Goal: Information Seeking & Learning: Learn about a topic

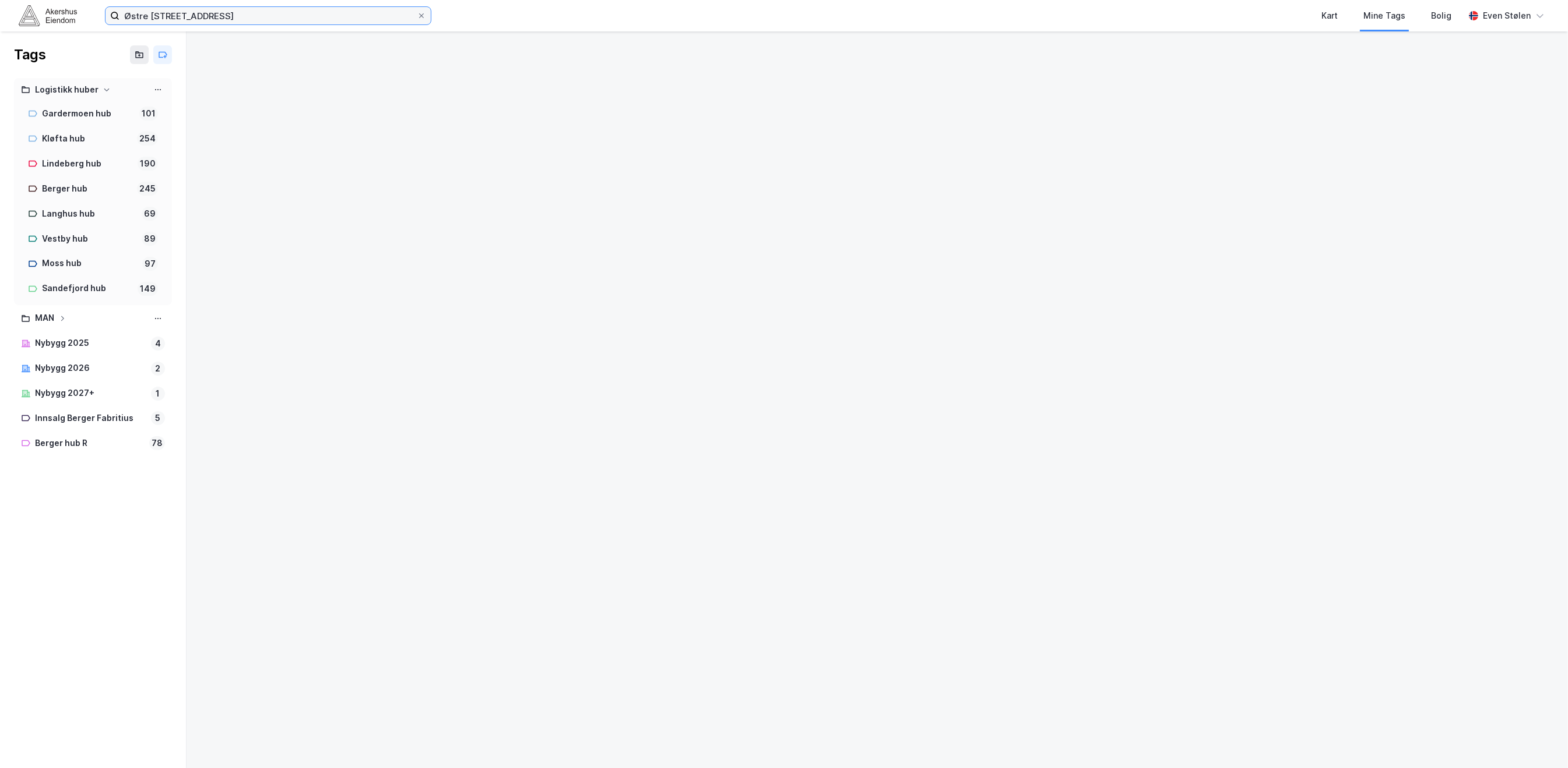
click at [172, 20] on input "Østre [STREET_ADDRESS]" at bounding box center [268, 16] width 297 height 18
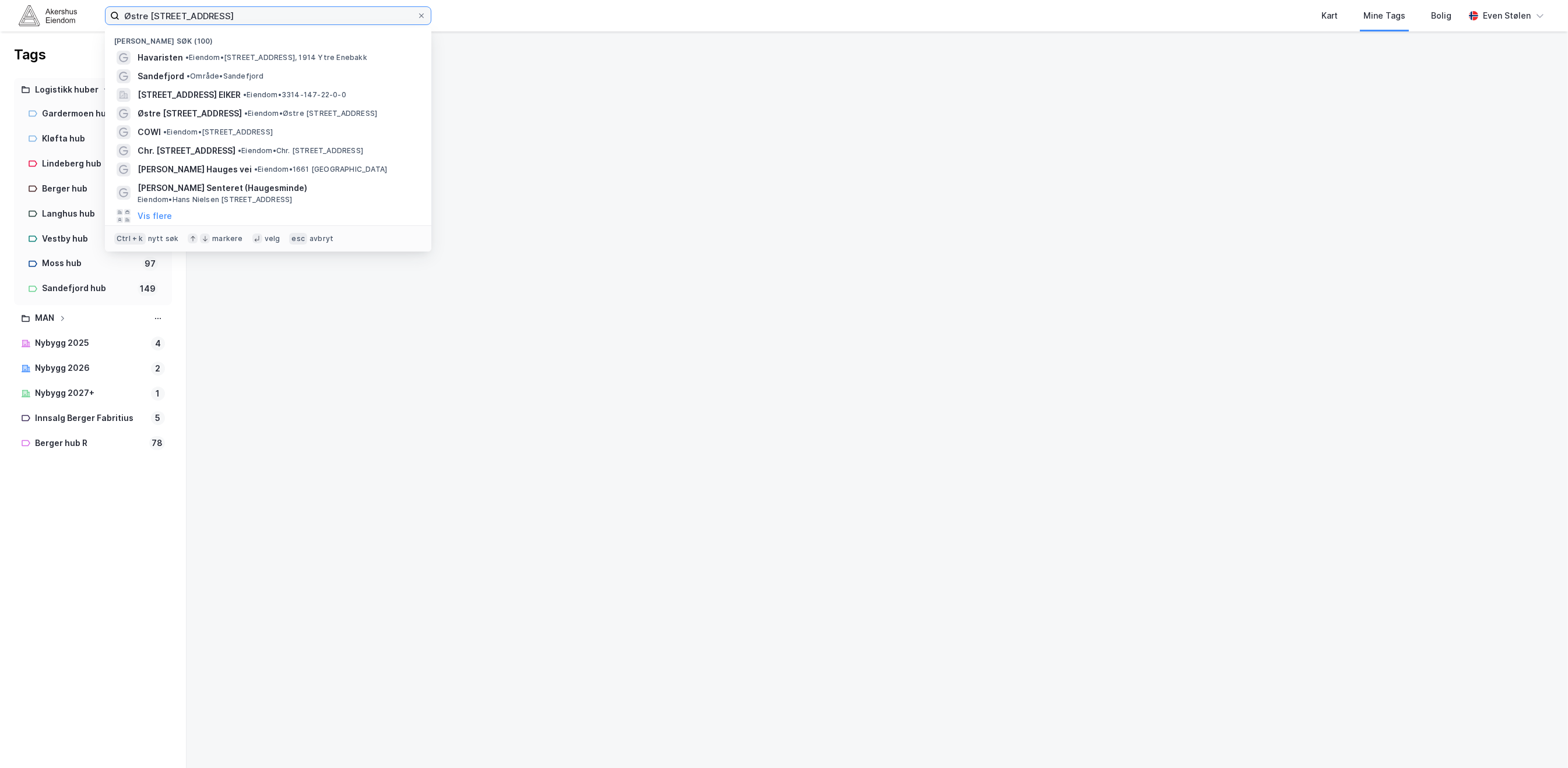
click at [172, 20] on input "Østre [STREET_ADDRESS]" at bounding box center [268, 16] width 297 height 18
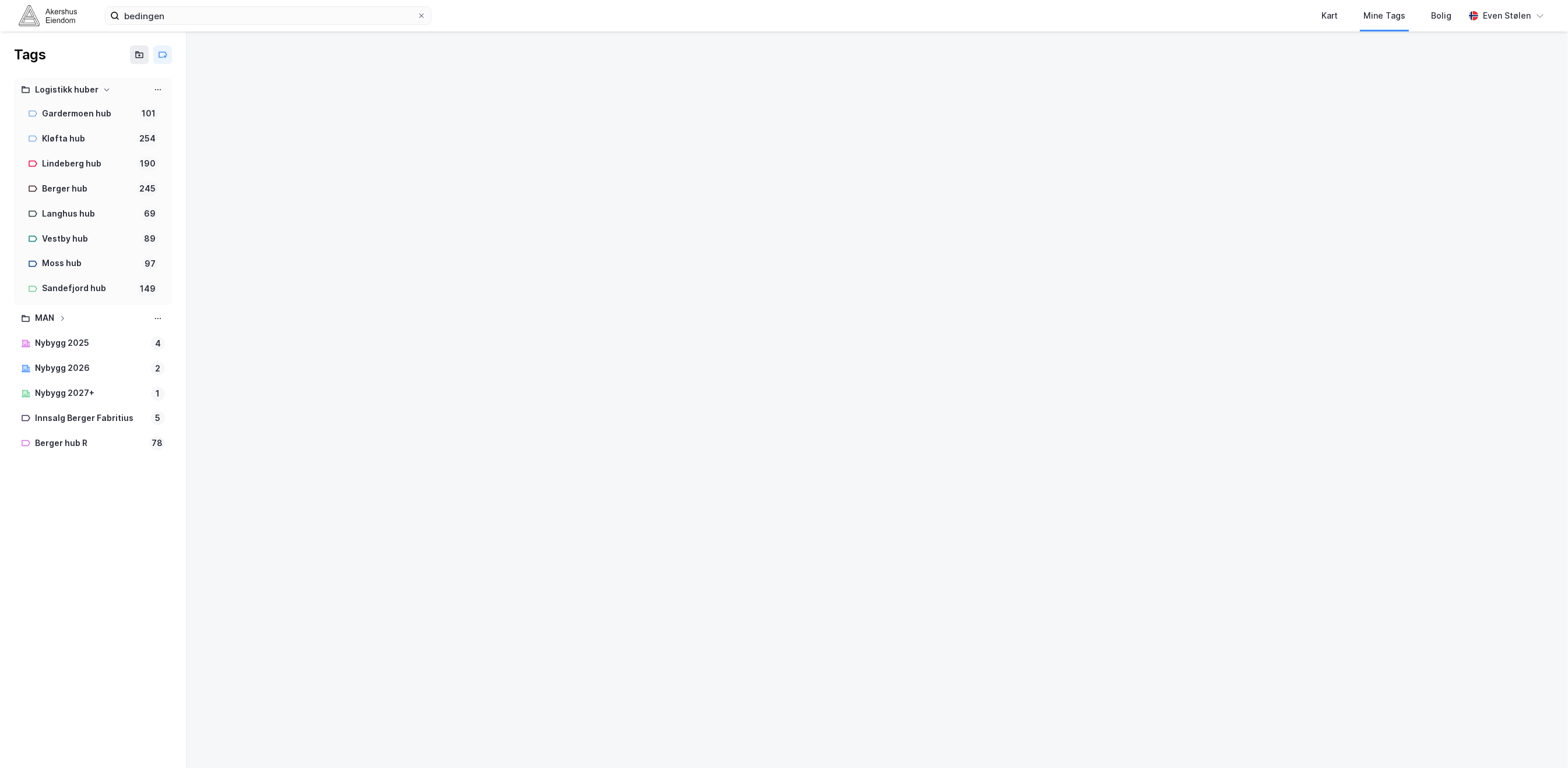
click at [74, 20] on img at bounding box center [47, 15] width 58 height 21
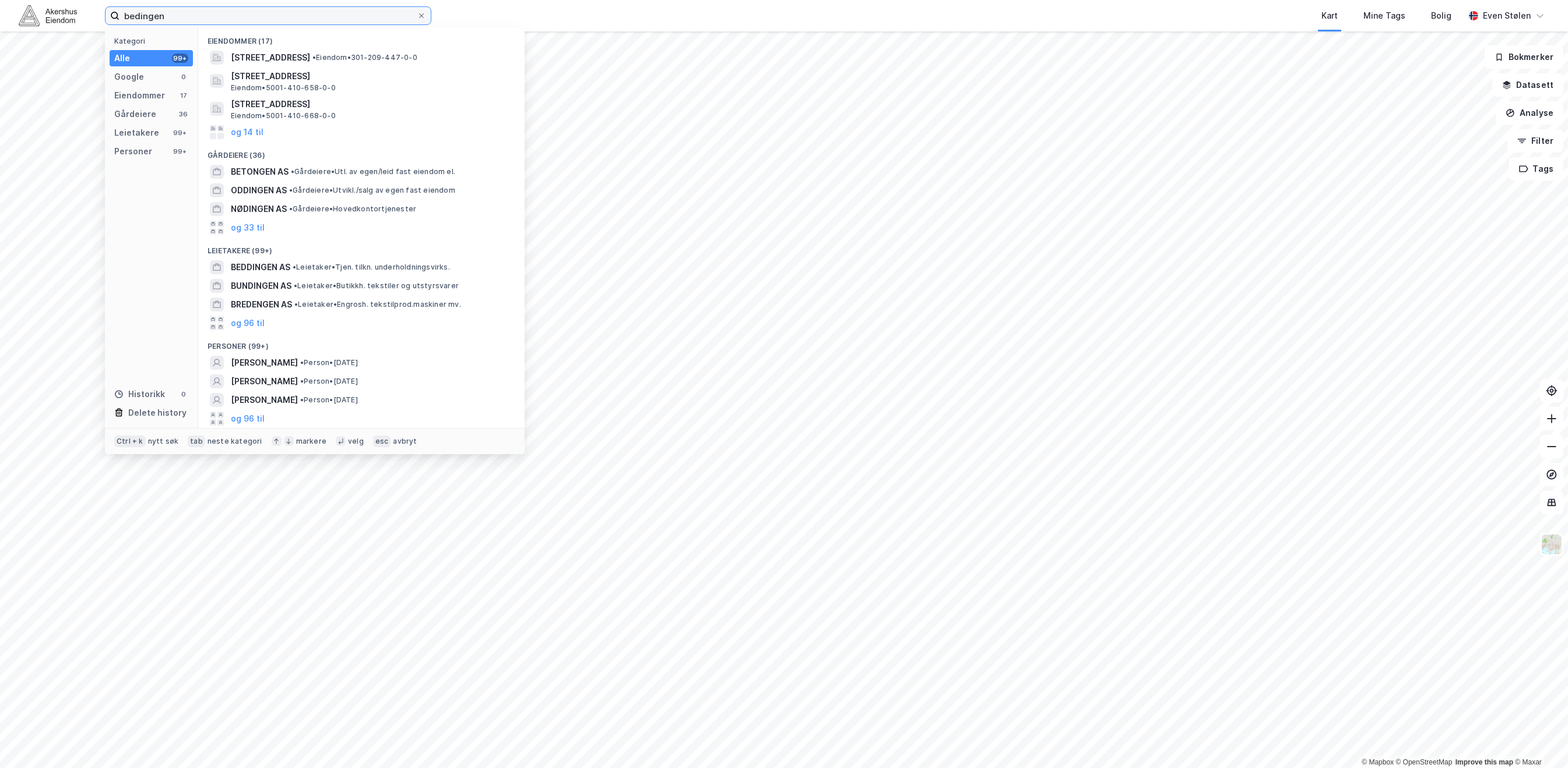
click at [208, 13] on input "bedingen" at bounding box center [268, 16] width 297 height 18
click at [310, 54] on span "[STREET_ADDRESS]" at bounding box center [270, 58] width 79 height 14
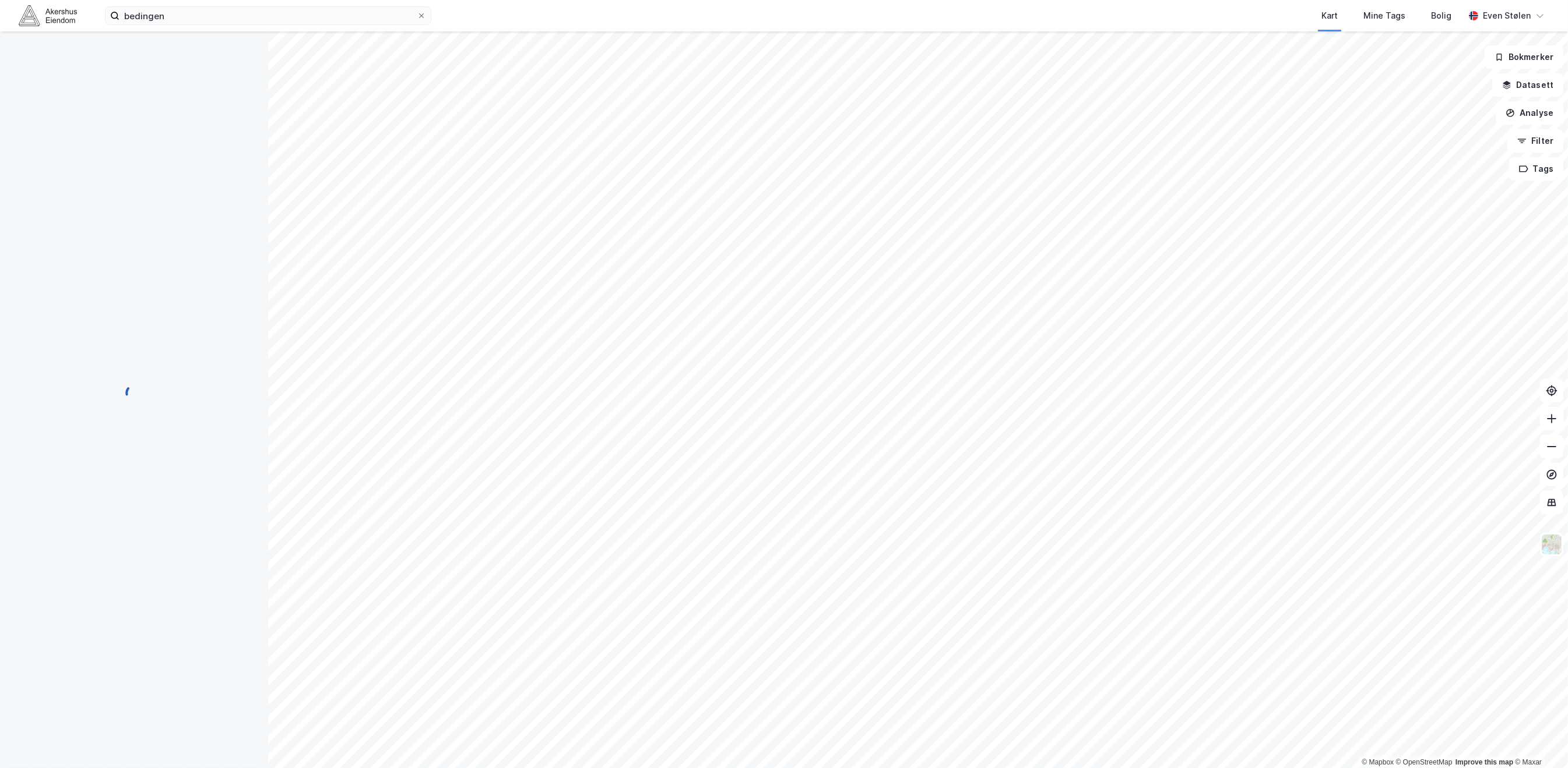
scroll to position [77, 0]
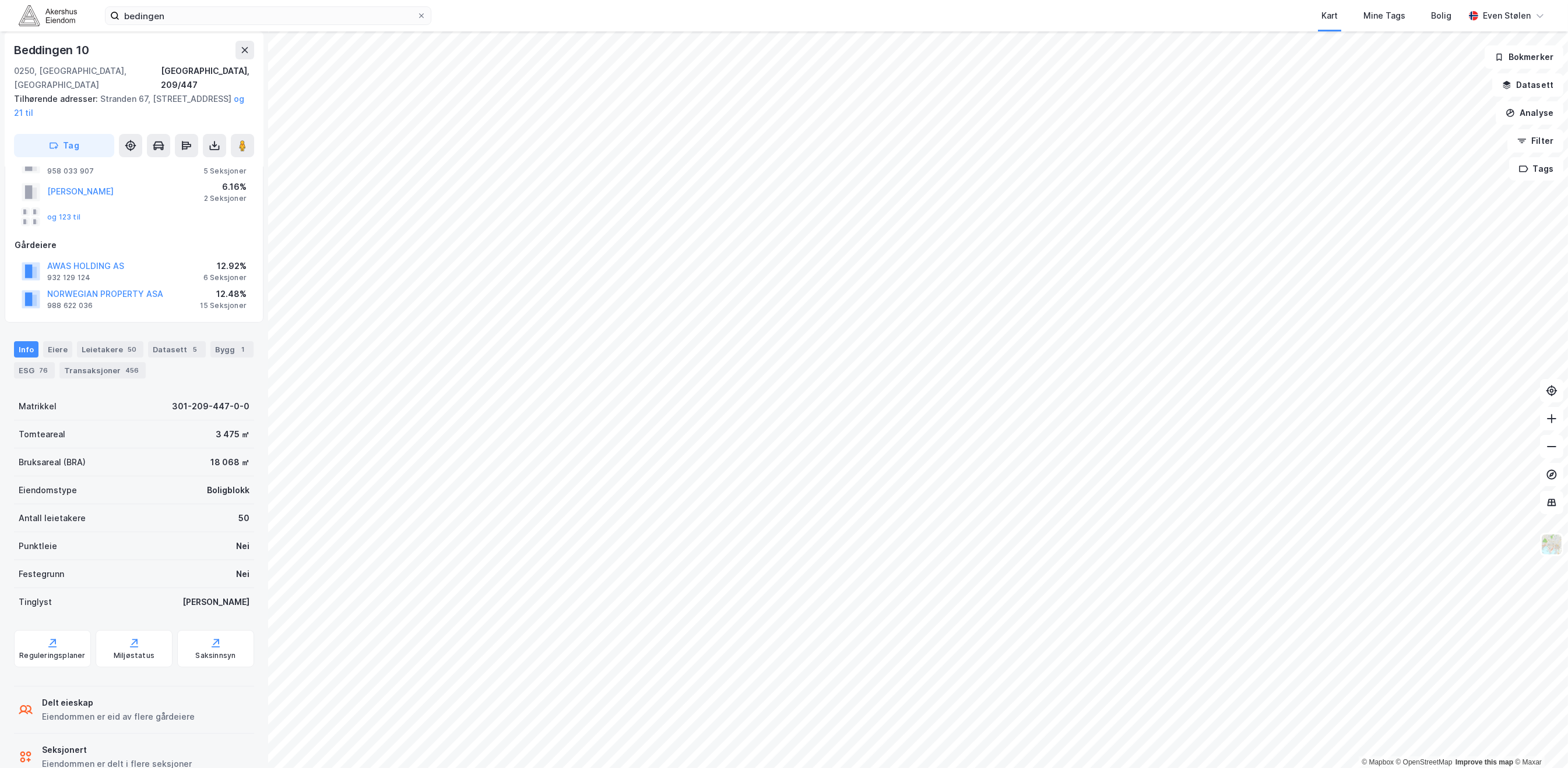
scroll to position [77, 0]
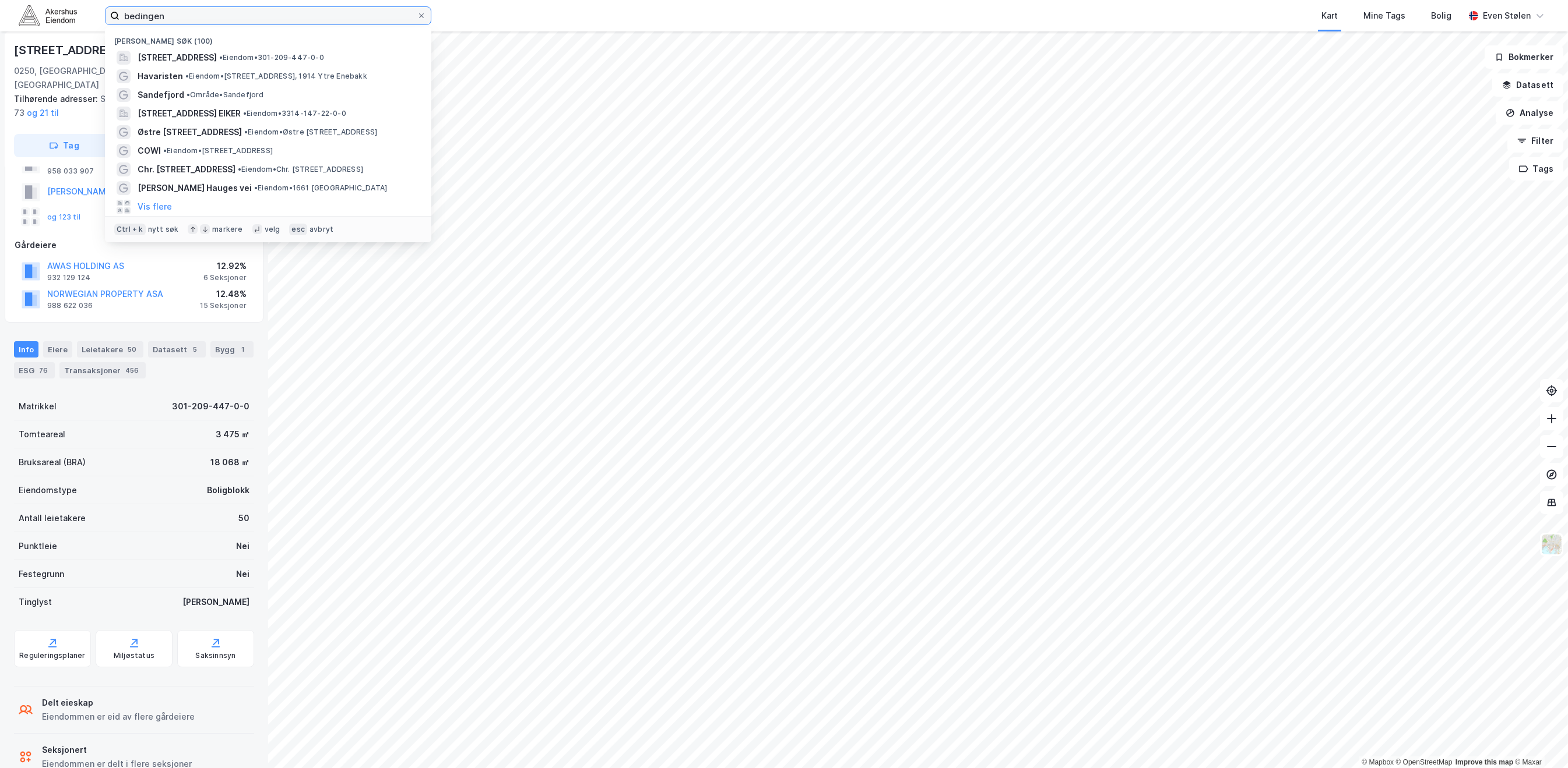
click at [208, 10] on input "bedingen" at bounding box center [268, 16] width 297 height 18
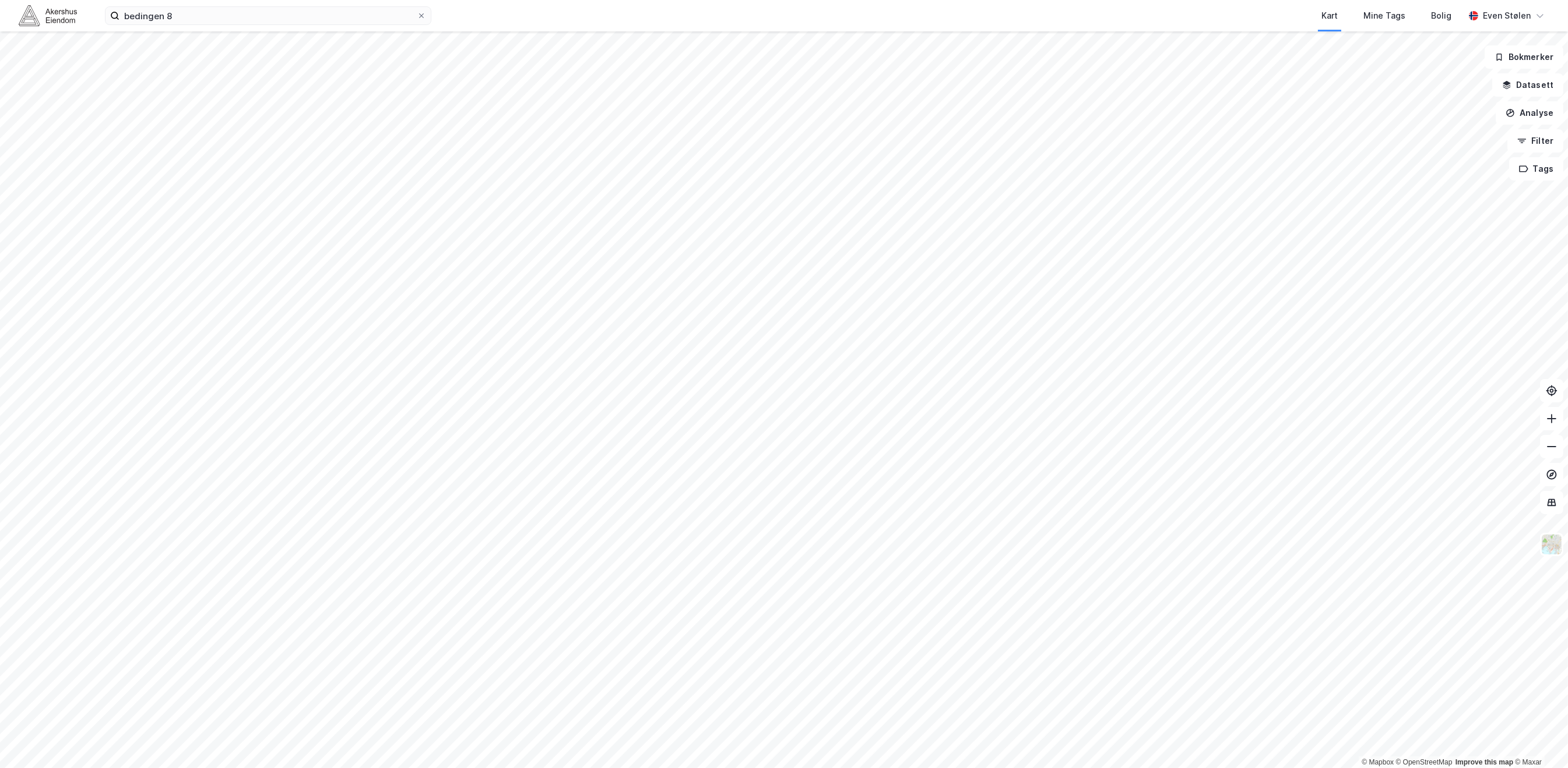
click at [58, 23] on img at bounding box center [47, 15] width 58 height 21
click at [216, 20] on input "bedingen 8" at bounding box center [268, 16] width 297 height 18
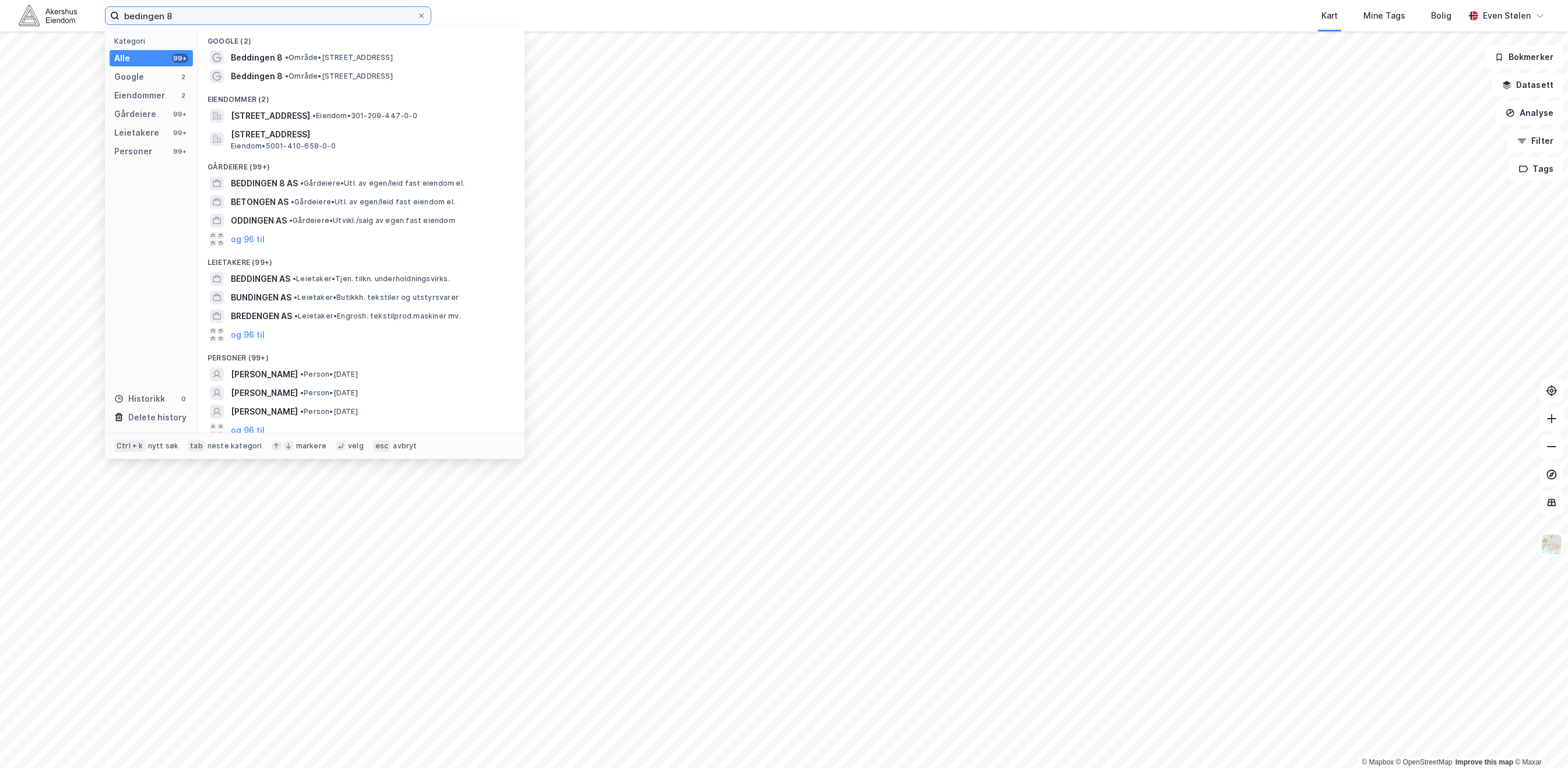
click at [136, 15] on input "bedingen 8" at bounding box center [268, 16] width 297 height 18
type input "beddingen 8"
click at [408, 117] on span "• Eiendom • 301-209-447-0-0" at bounding box center [365, 117] width 105 height 10
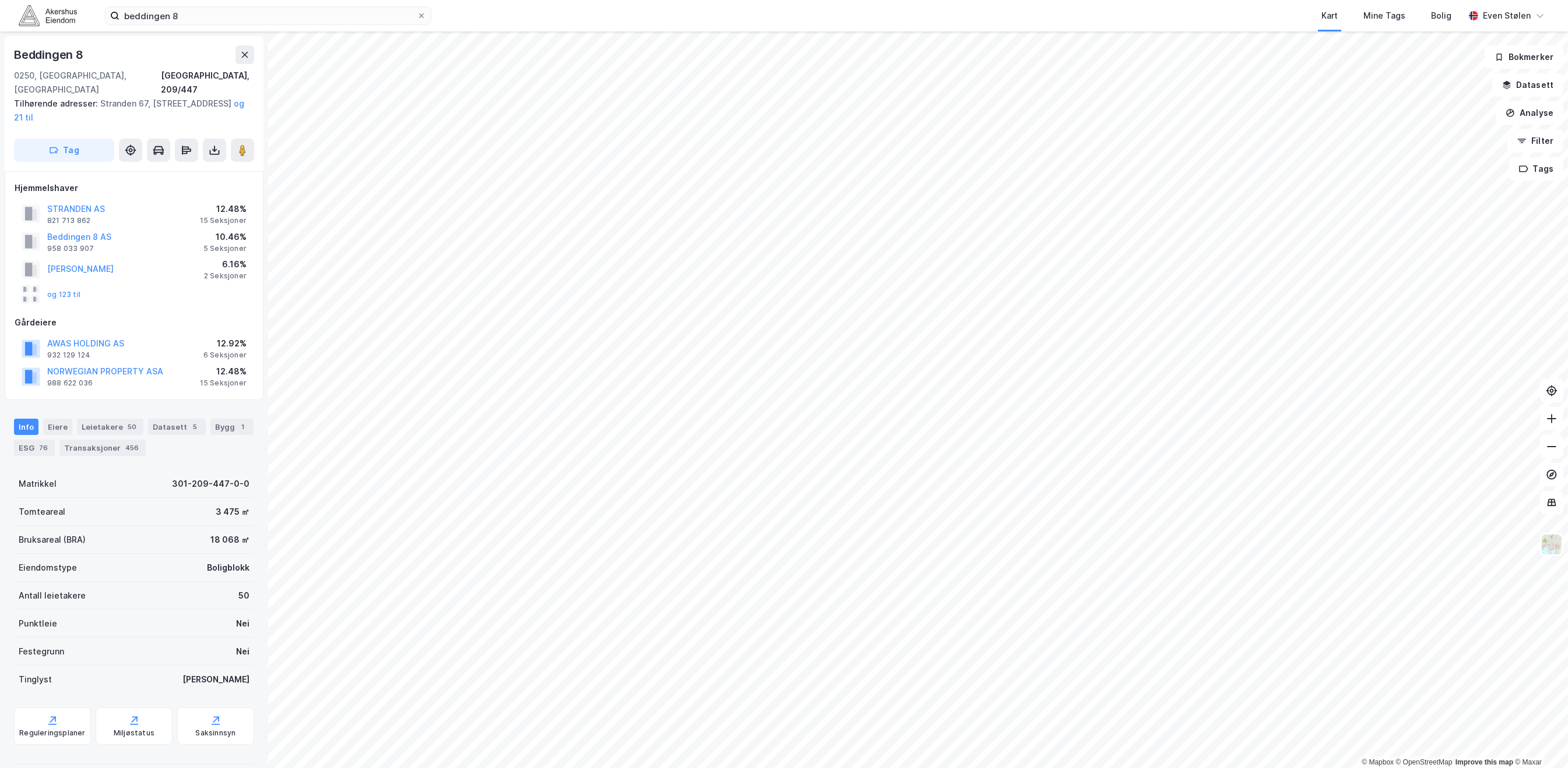
scroll to position [77, 0]
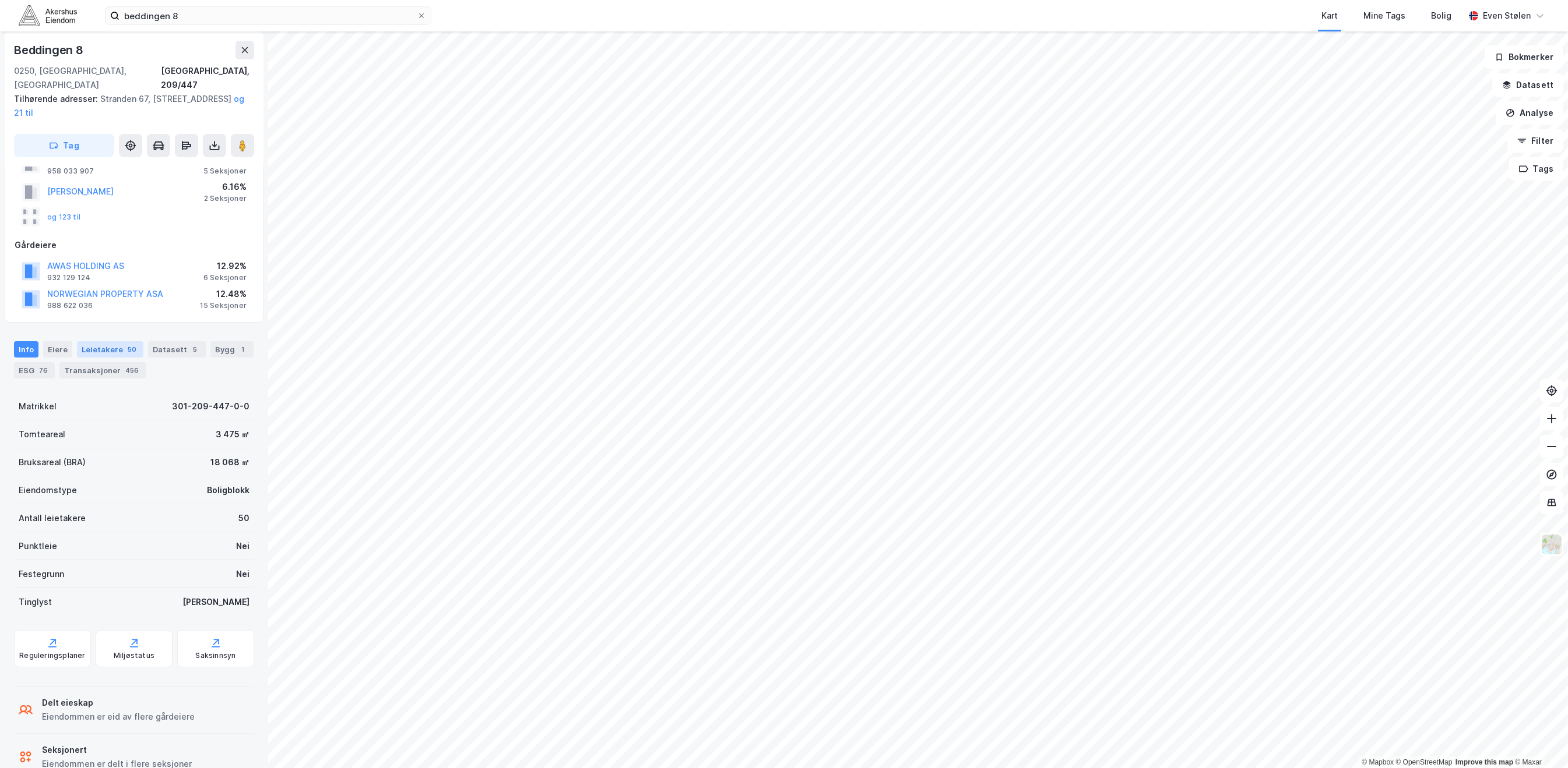
click at [109, 342] on div "Leietakere 50" at bounding box center [111, 350] width 67 height 17
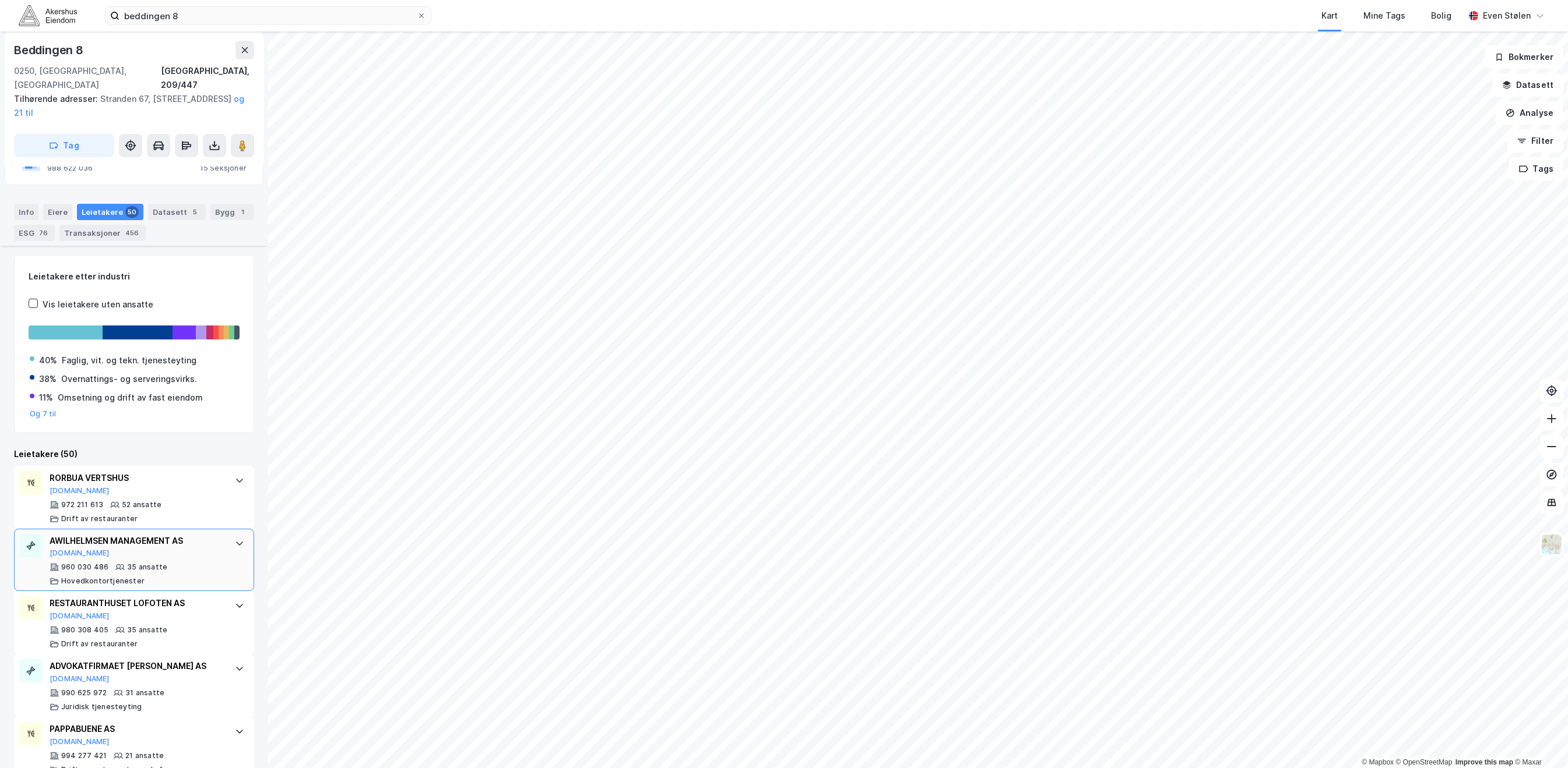
scroll to position [311, 0]
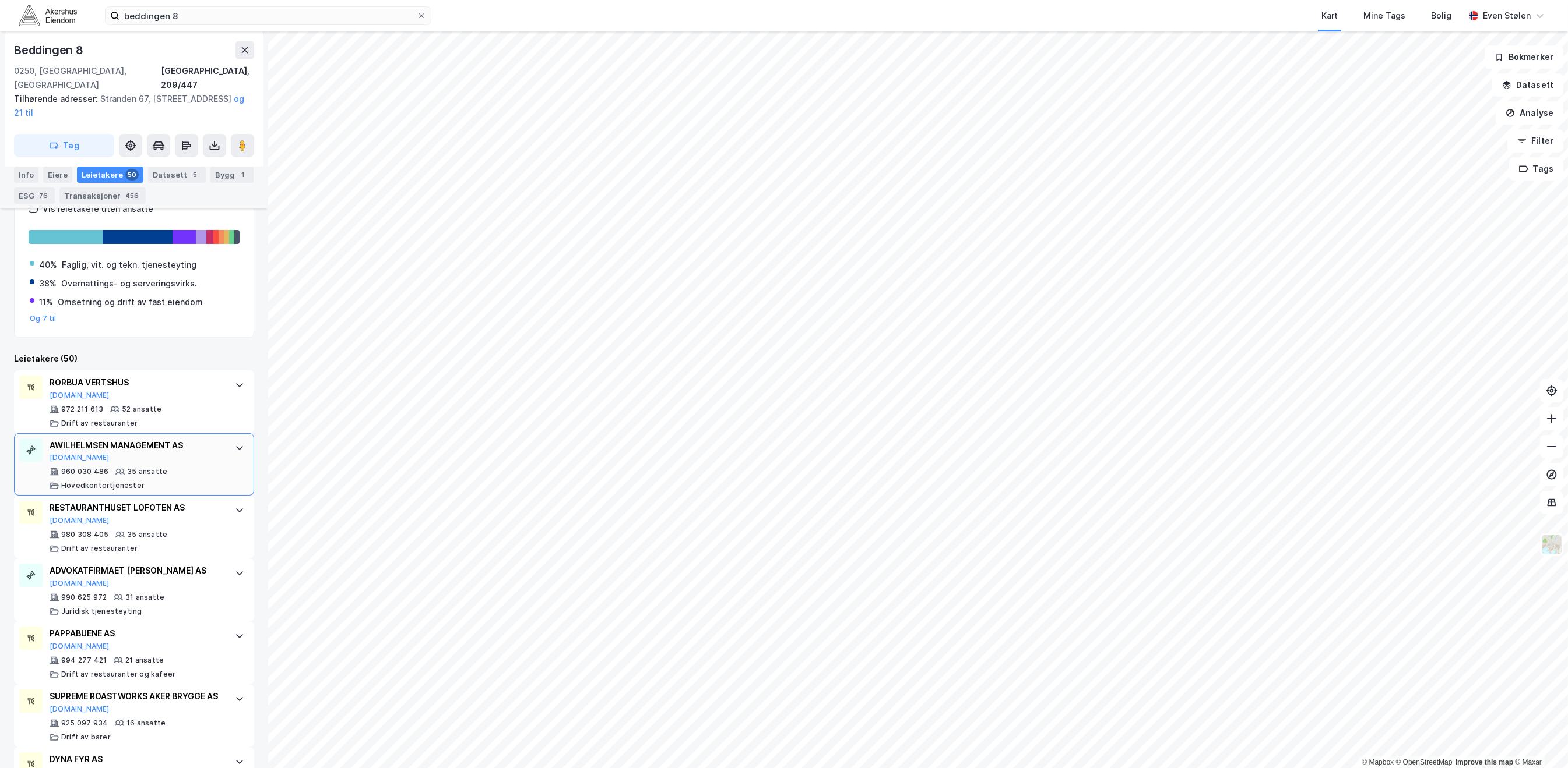
click at [235, 444] on icon at bounding box center [240, 449] width 10 height 10
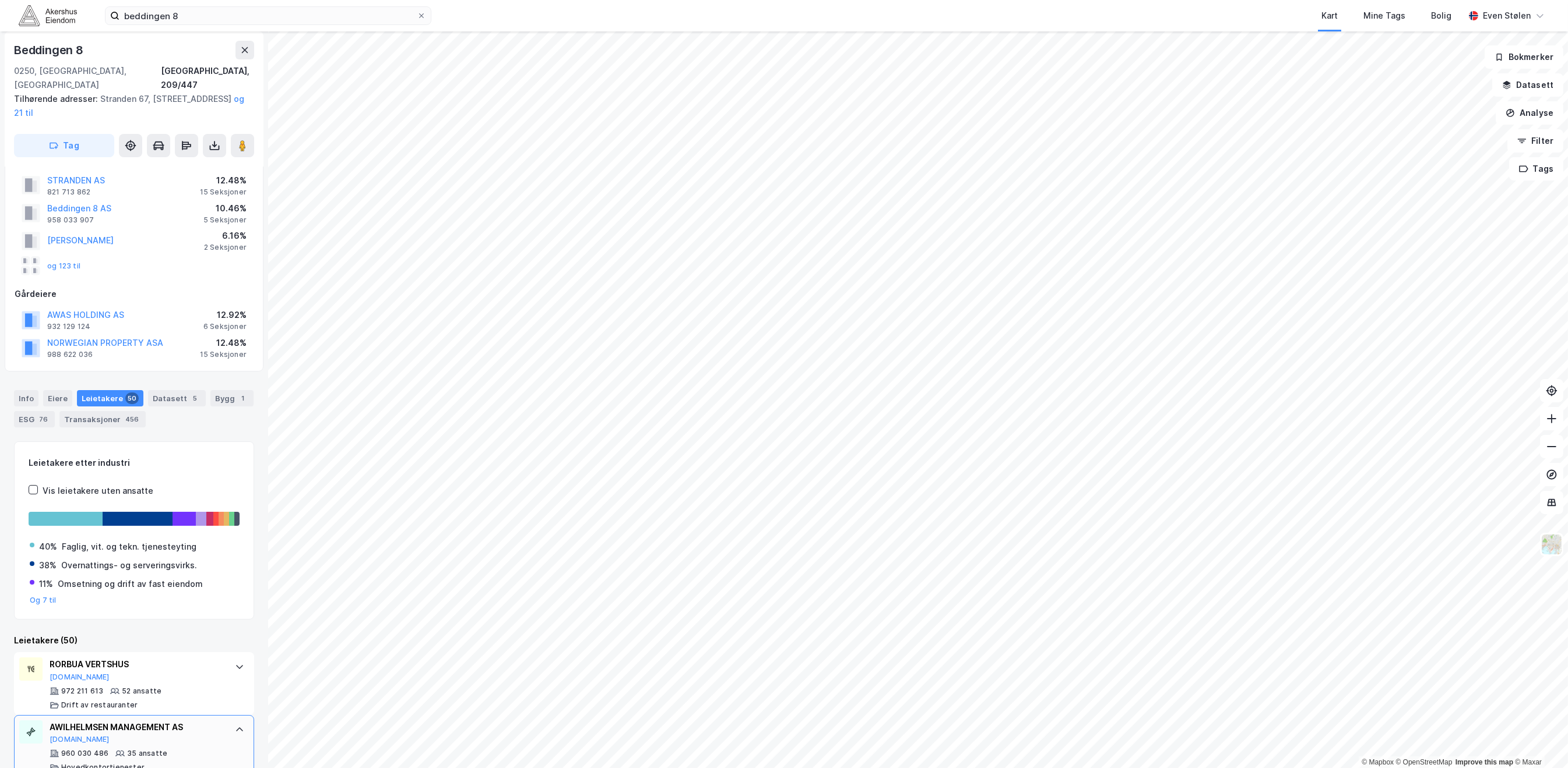
scroll to position [0, 0]
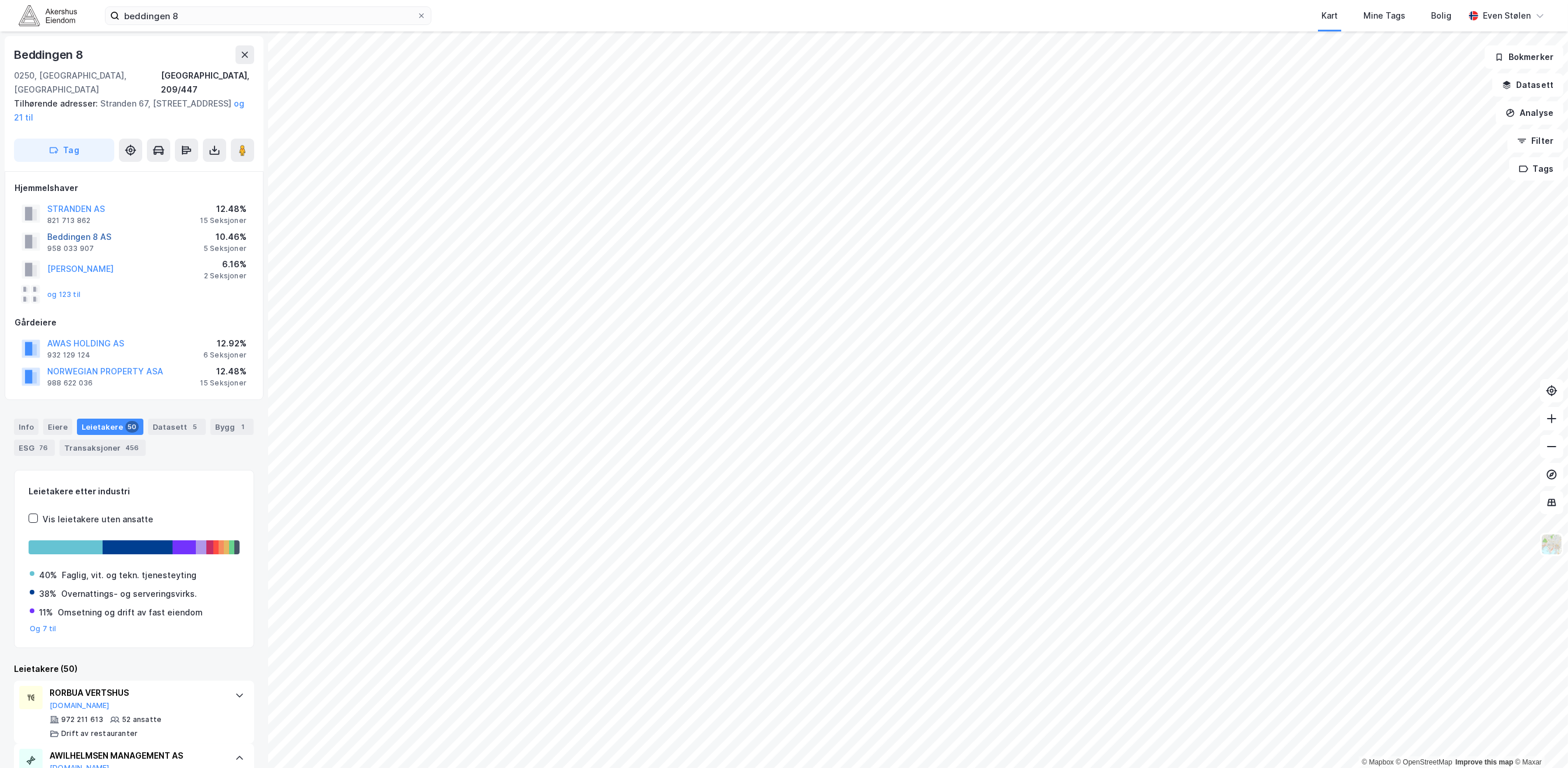
click at [0, 0] on button "Beddingen 8 AS" at bounding box center [0, 0] width 0 height 0
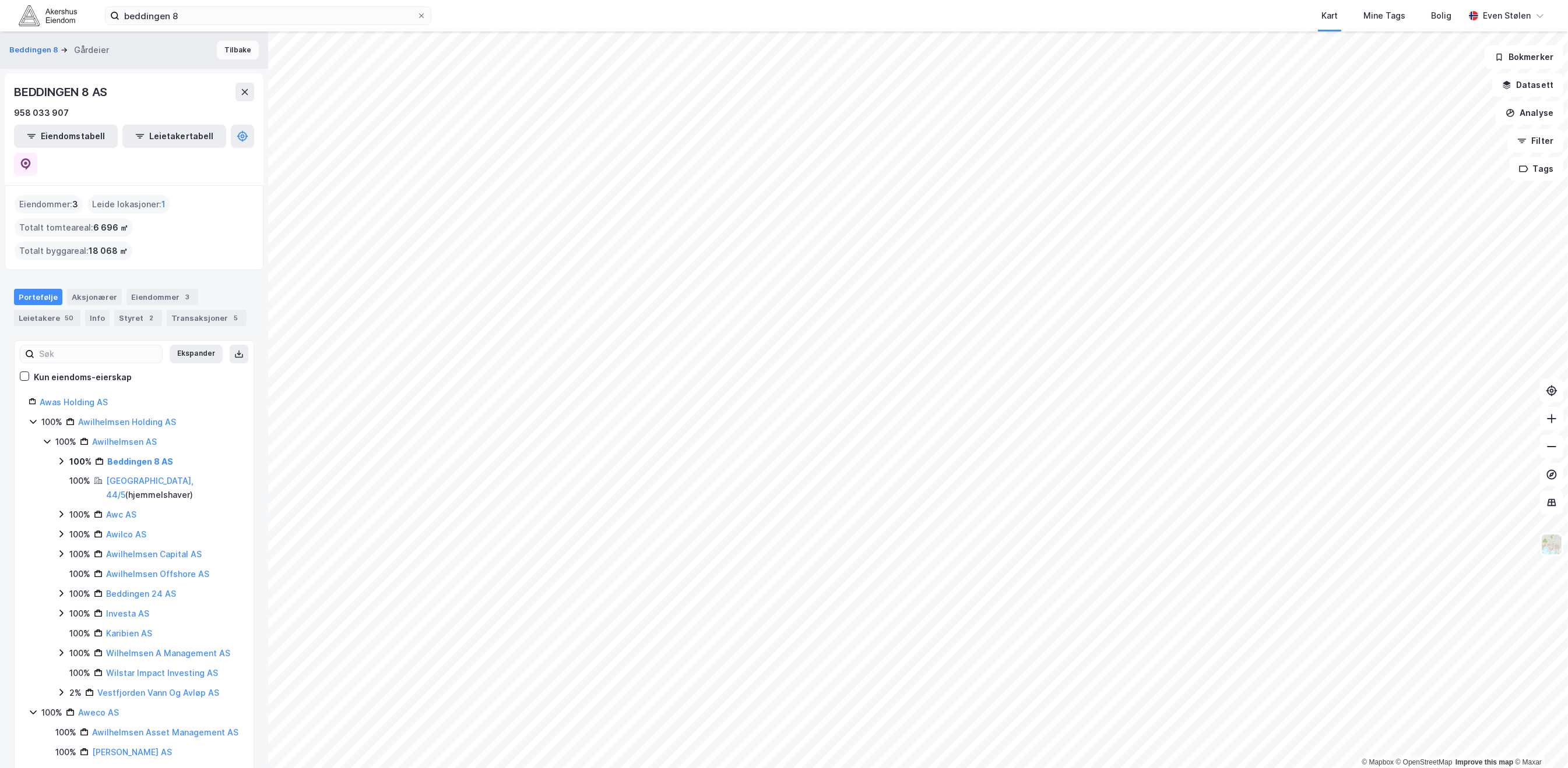
click at [231, 57] on button "Tilbake" at bounding box center [237, 50] width 42 height 19
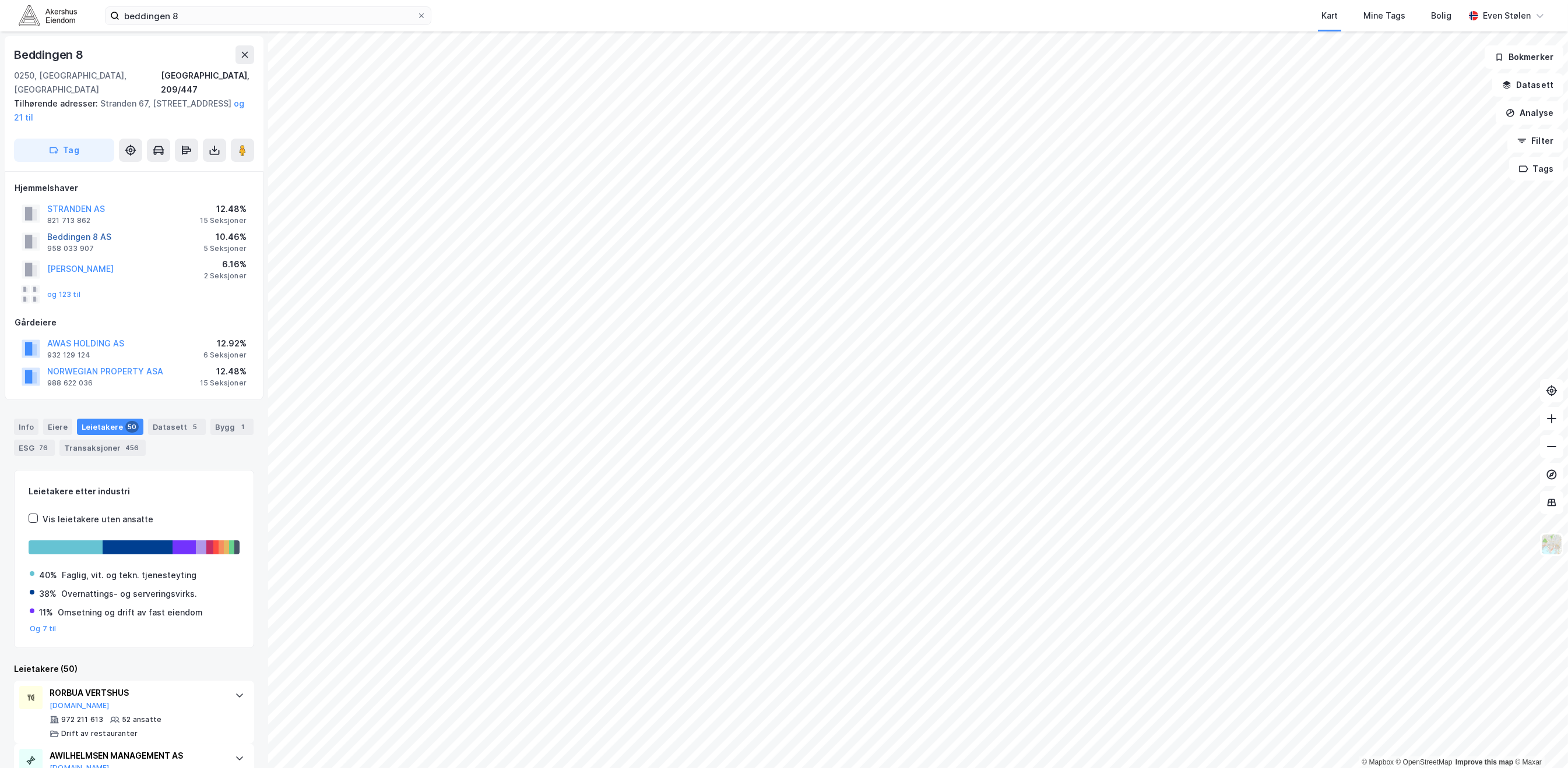
click at [0, 0] on button "Beddingen 8 AS" at bounding box center [0, 0] width 0 height 0
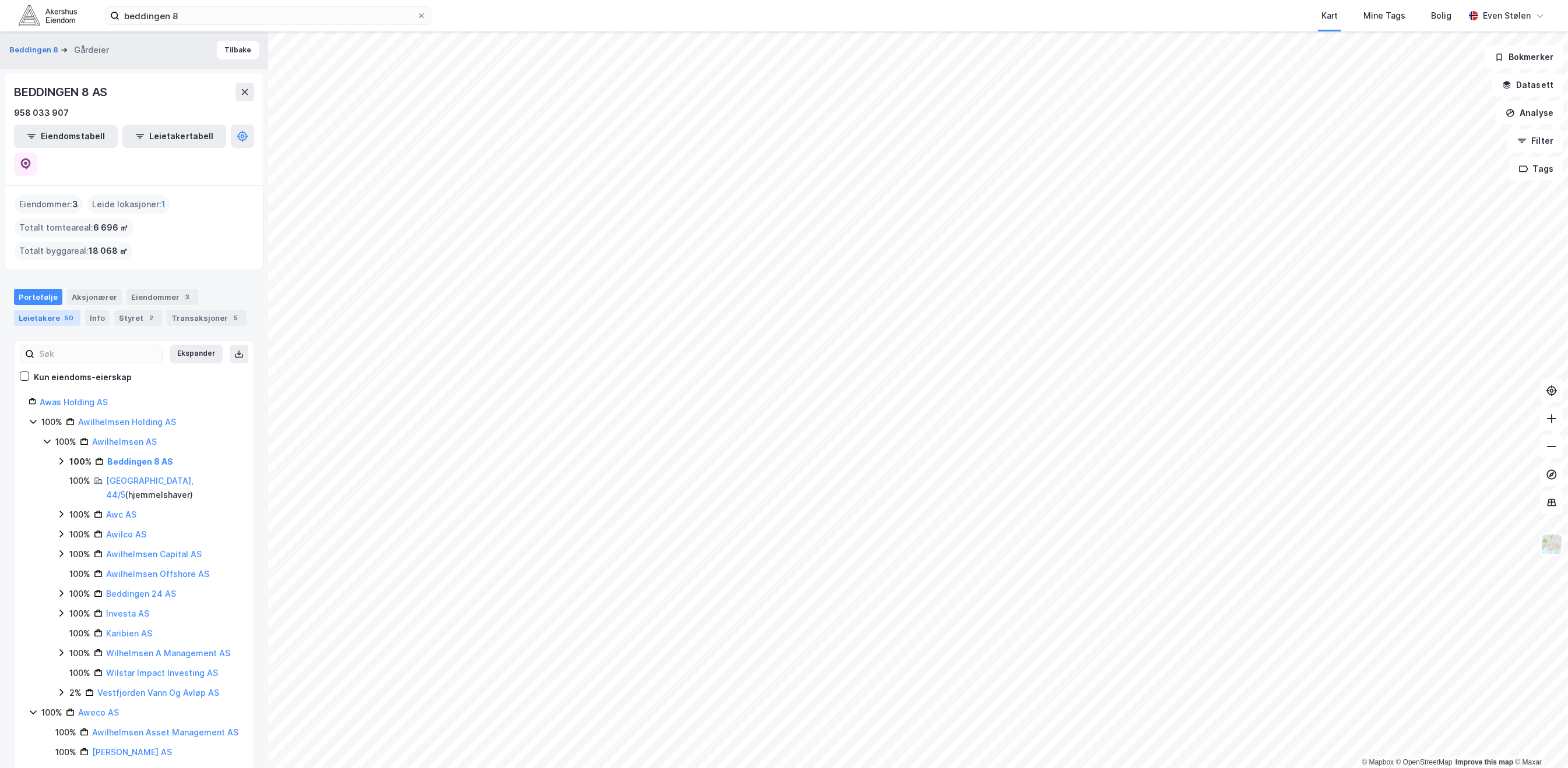
click at [36, 310] on div "Leietakere 50" at bounding box center [47, 317] width 67 height 17
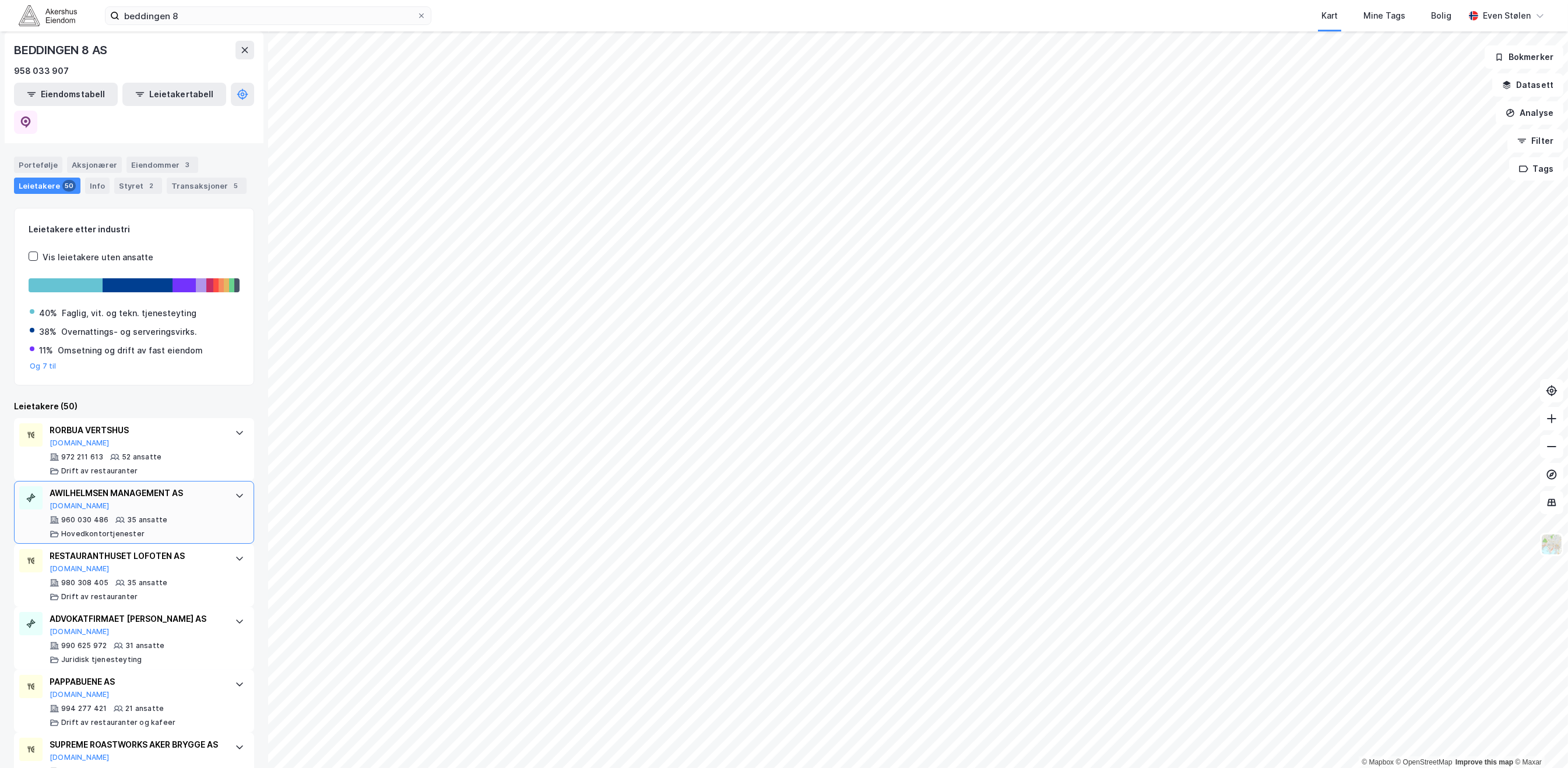
scroll to position [155, 0]
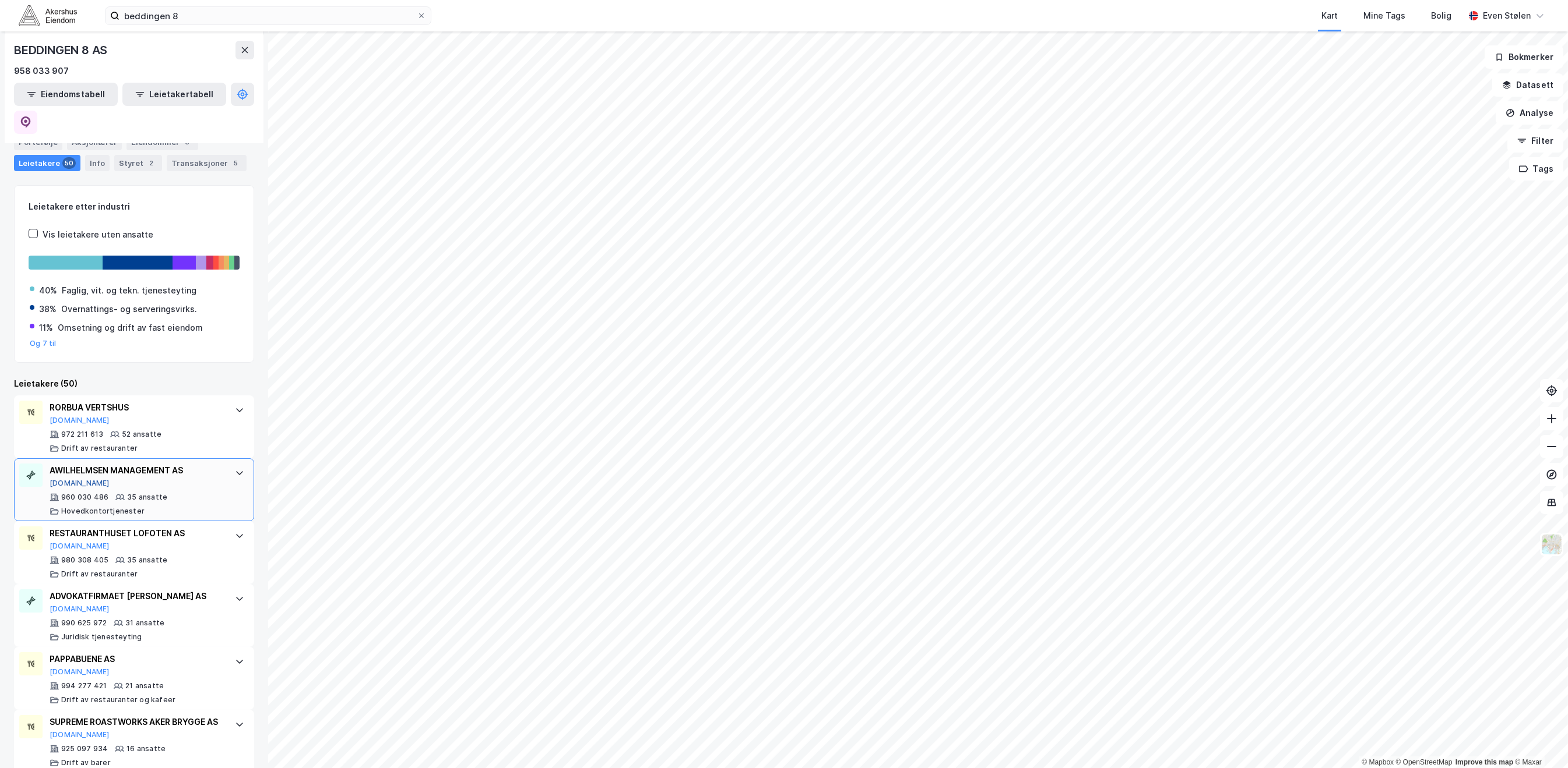
click at [58, 479] on button "[DOMAIN_NAME]" at bounding box center [79, 484] width 60 height 10
click at [56, 12] on img at bounding box center [47, 15] width 58 height 21
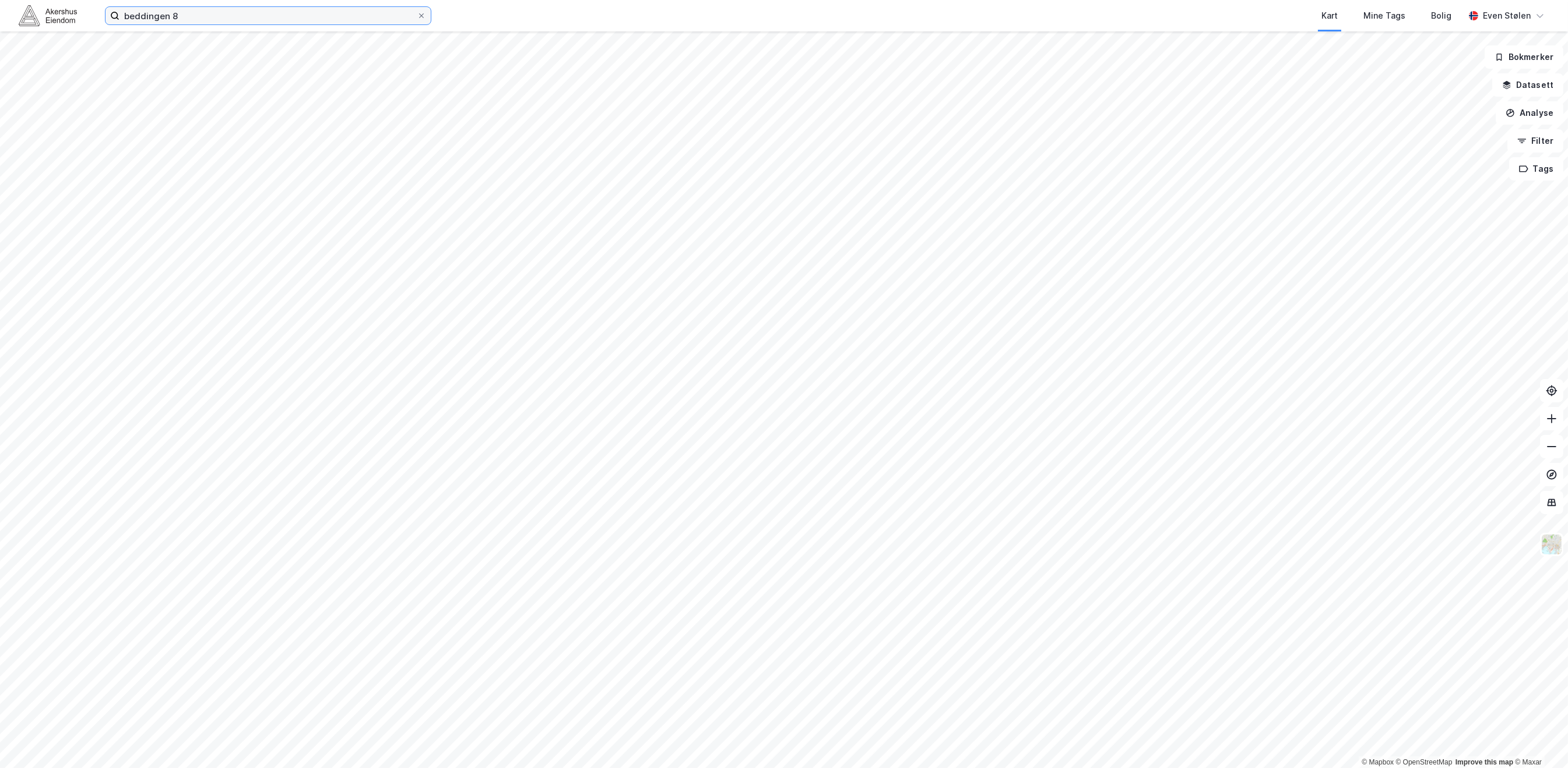
click at [237, 12] on input "beddingen 8" at bounding box center [268, 16] width 297 height 18
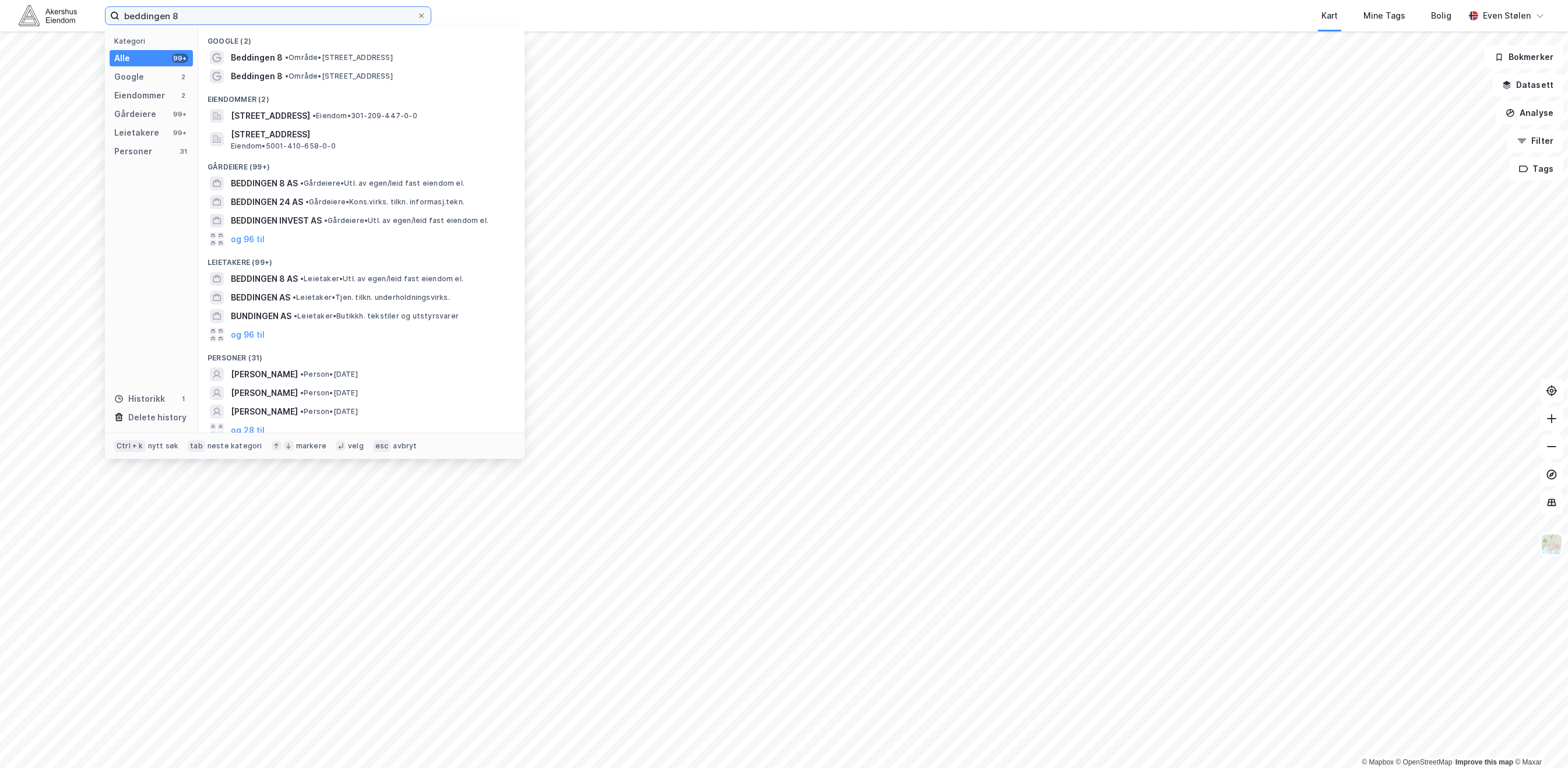
click at [237, 12] on input "beddingen 8" at bounding box center [268, 16] width 297 height 18
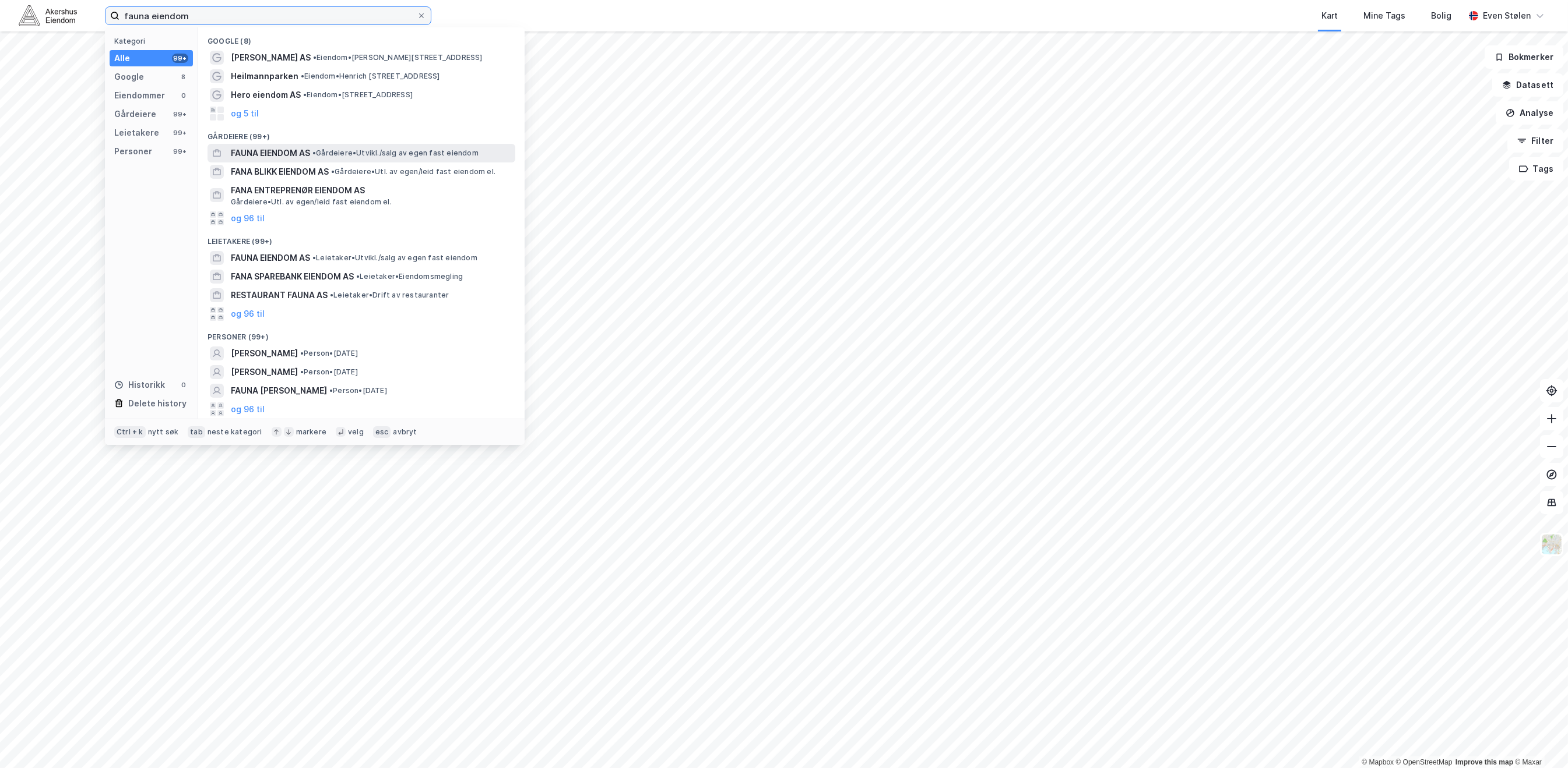
type input "fauna eiendom"
